Goal: Transaction & Acquisition: Download file/media

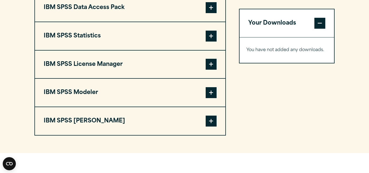
scroll to position [462, 0]
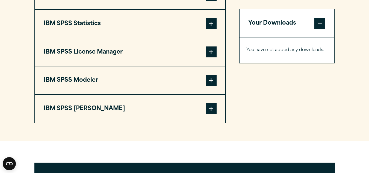
click at [212, 26] on span at bounding box center [211, 23] width 11 height 11
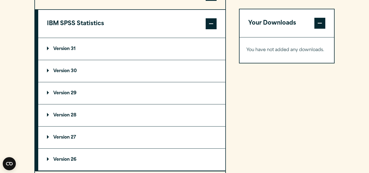
click at [68, 70] on p "Version 30" at bounding box center [62, 71] width 30 height 4
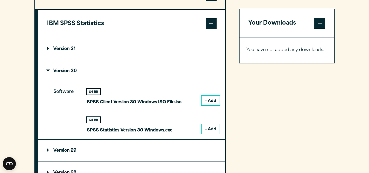
click at [213, 128] on button "+ Add" at bounding box center [211, 128] width 18 height 9
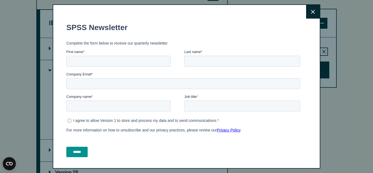
click at [311, 13] on icon at bounding box center [313, 12] width 4 height 4
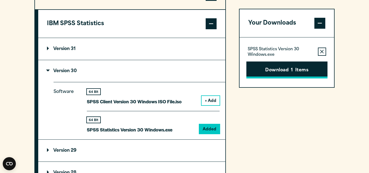
click at [275, 69] on button "Download 1 Items" at bounding box center [286, 69] width 81 height 17
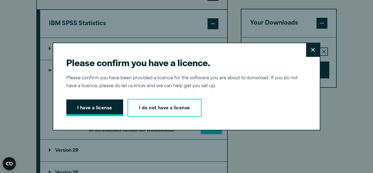
click at [93, 108] on button "I have a license" at bounding box center [94, 107] width 57 height 17
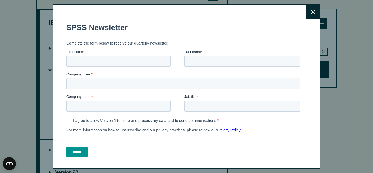
click at [311, 13] on icon at bounding box center [313, 12] width 4 height 4
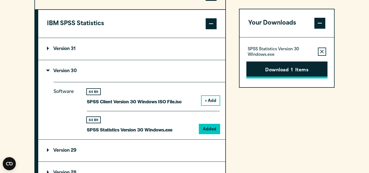
click at [282, 69] on button "Download 1 Items" at bounding box center [286, 69] width 81 height 17
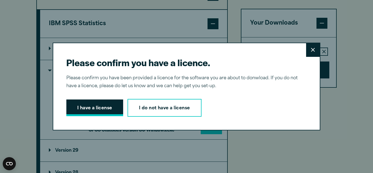
click at [103, 106] on button "I have a license" at bounding box center [94, 107] width 57 height 17
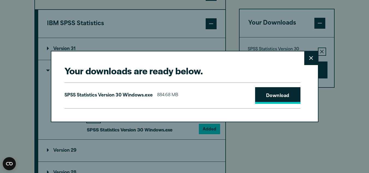
click at [272, 94] on link "Download" at bounding box center [277, 95] width 45 height 17
click at [254, 145] on div "Your downloads are ready below. Close SPSS Statistics Version 30 Windows.exe 88…" at bounding box center [184, 86] width 369 height 173
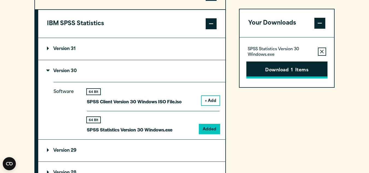
click at [273, 70] on button "Download 1 Items" at bounding box center [286, 69] width 81 height 17
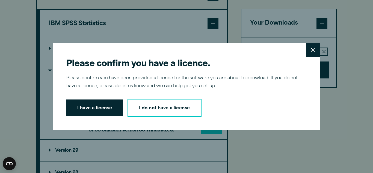
click at [309, 53] on button "Close" at bounding box center [313, 50] width 14 height 14
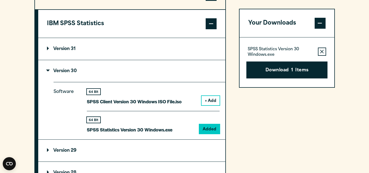
click at [309, 49] on div "Please confirm you have a licence. Close Please confirm you have been provided …" at bounding box center [184, 86] width 369 height 173
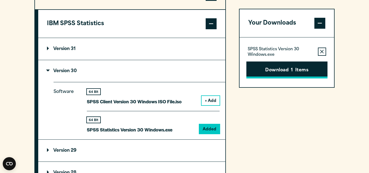
drag, startPoint x: 290, startPoint y: 131, endPoint x: 258, endPoint y: 72, distance: 67.2
click at [290, 131] on div "Your Downloads SPSS Statistics Version 30 Windows.exe Remove this item from you…" at bounding box center [287, 147] width 96 height 333
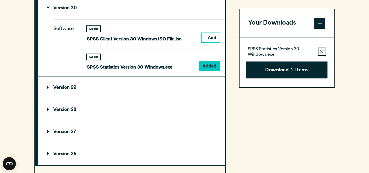
scroll to position [525, 0]
